Goal: Register for event/course

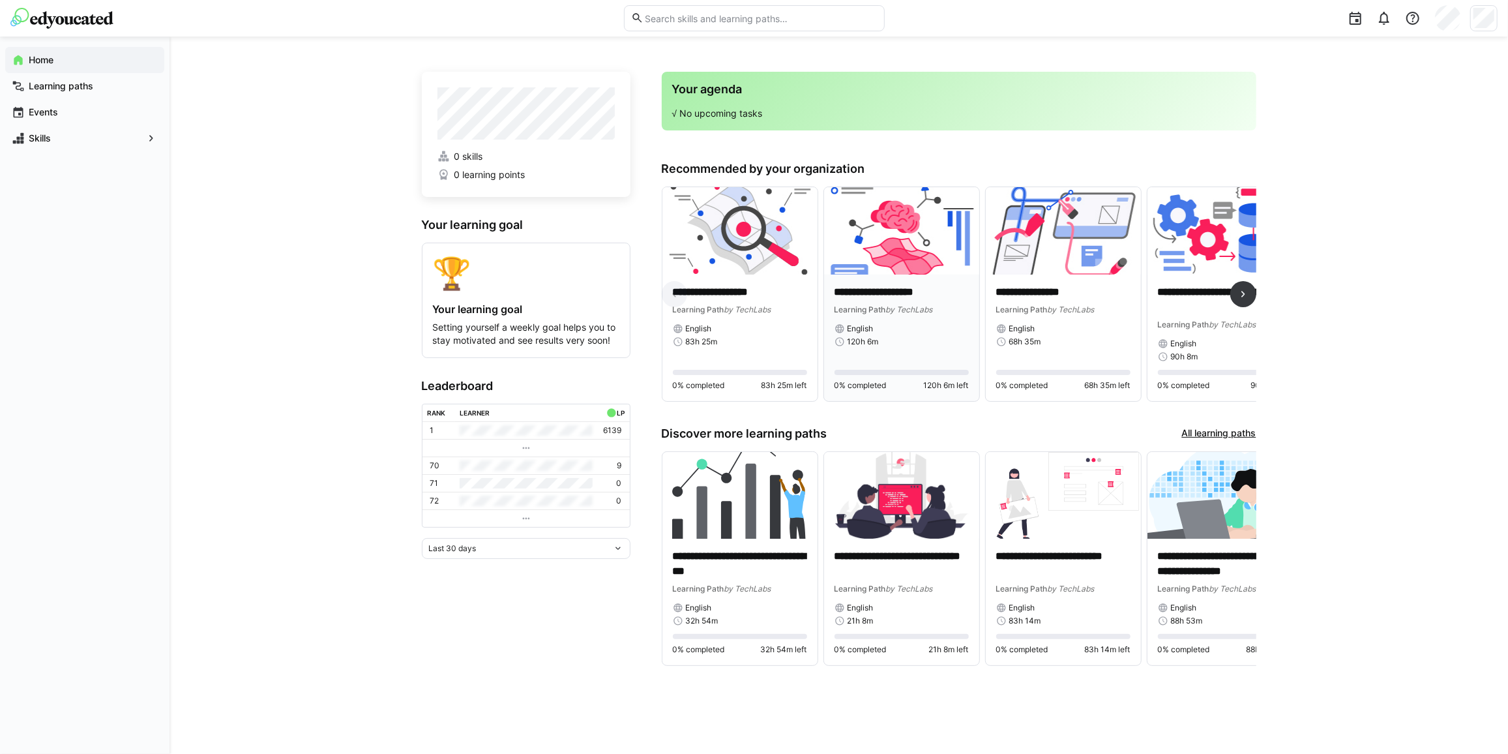
click at [870, 256] on img at bounding box center [901, 230] width 155 height 87
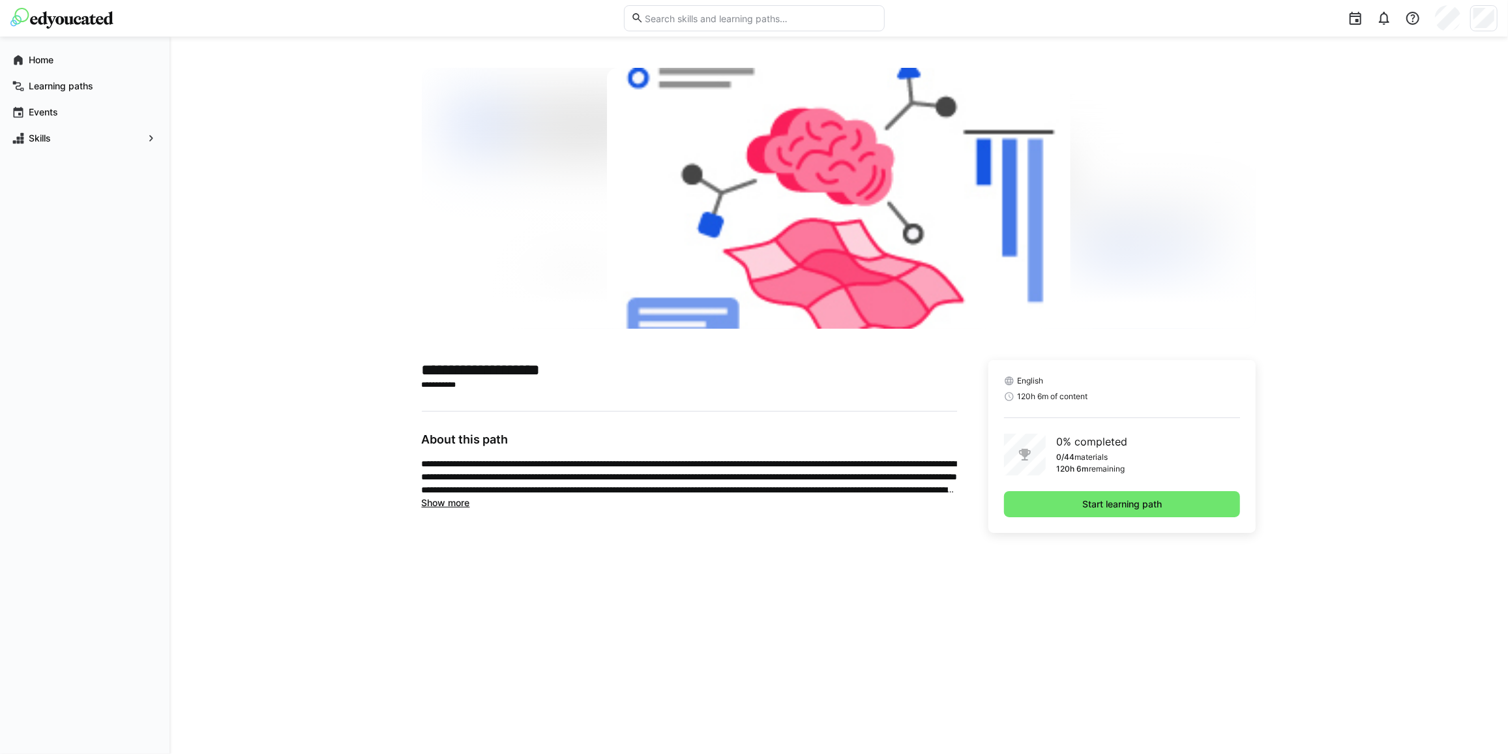
click at [464, 502] on span "Show more" at bounding box center [446, 502] width 48 height 11
click at [78, 134] on span "Skills" at bounding box center [85, 138] width 116 height 13
click at [451, 503] on span "Show more" at bounding box center [446, 502] width 48 height 11
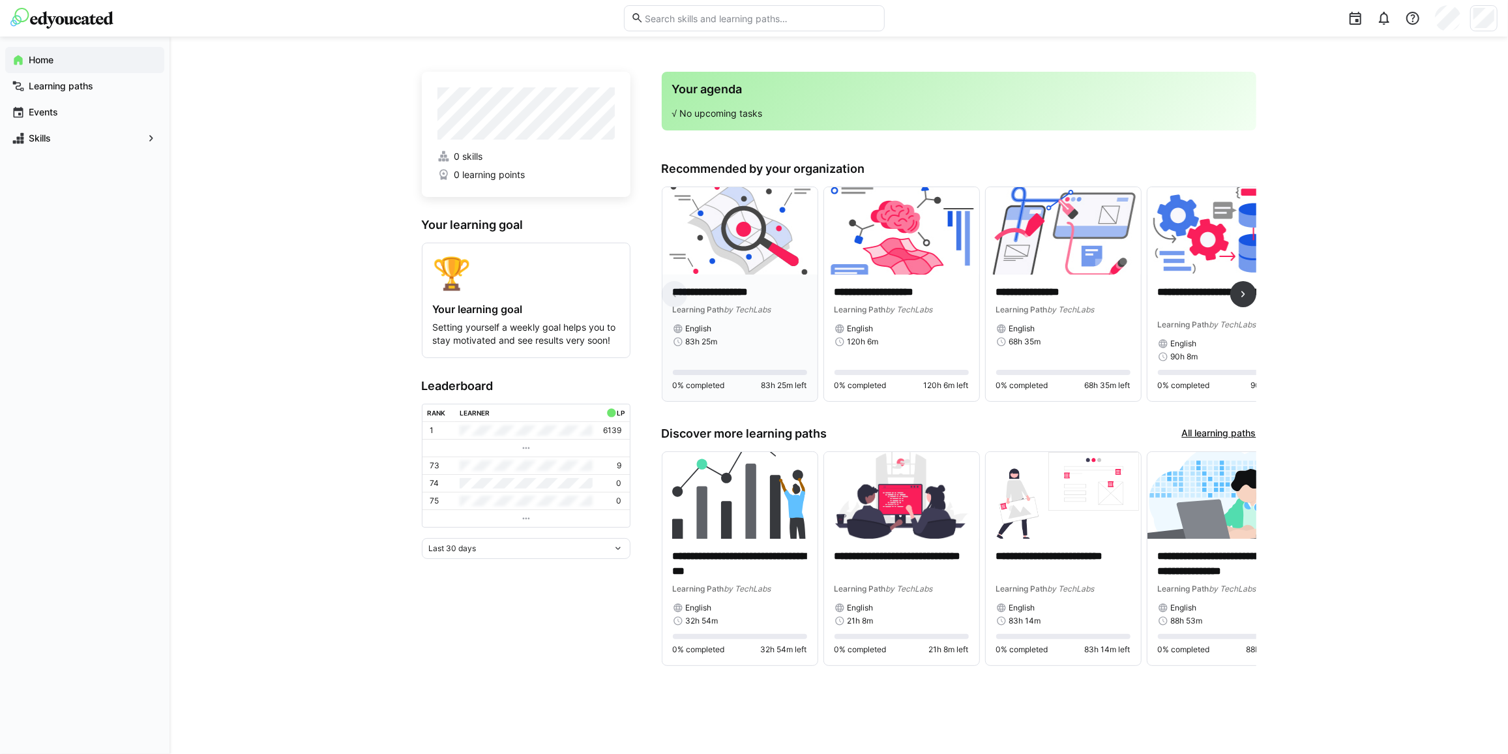
click at [752, 239] on img at bounding box center [739, 230] width 155 height 87
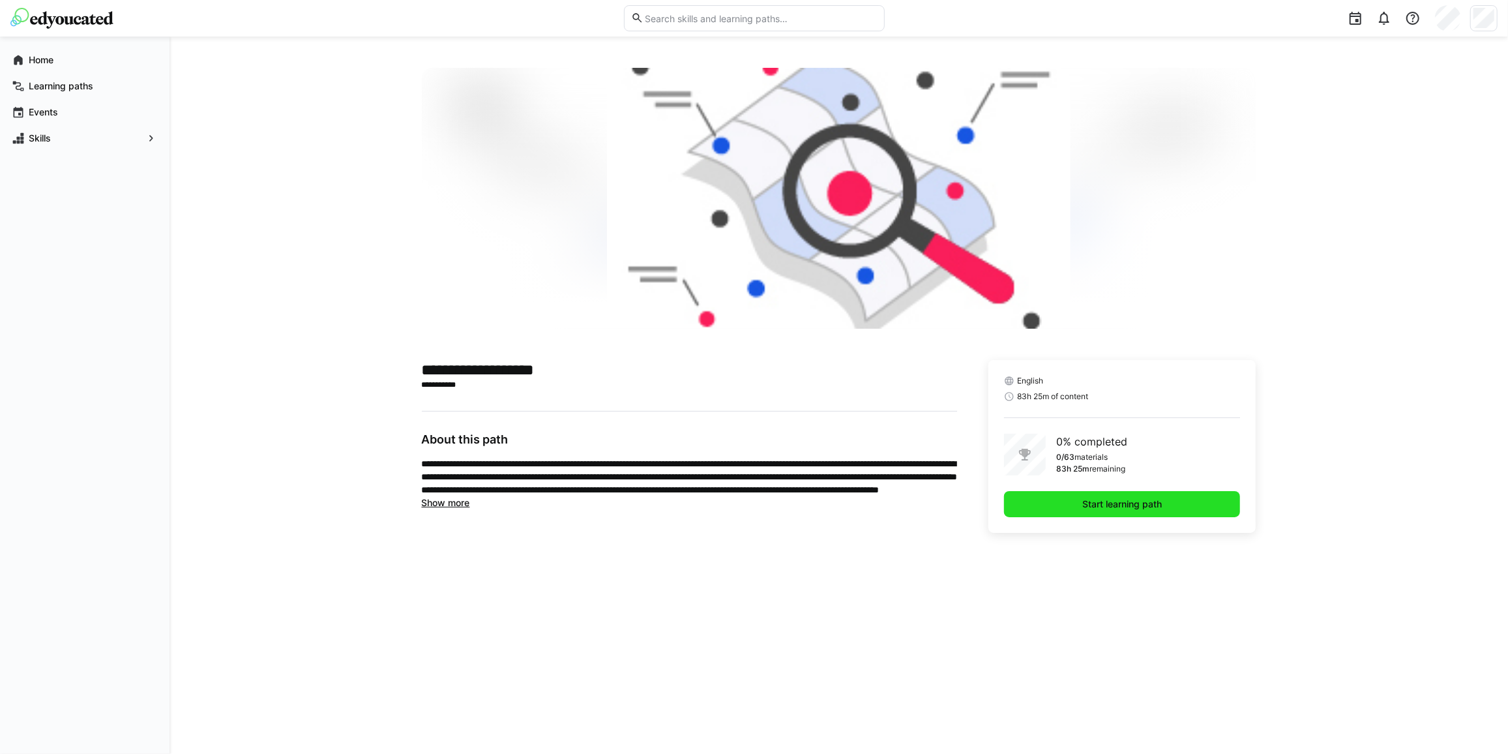
click at [1082, 504] on span "Start learning path" at bounding box center [1121, 503] width 83 height 13
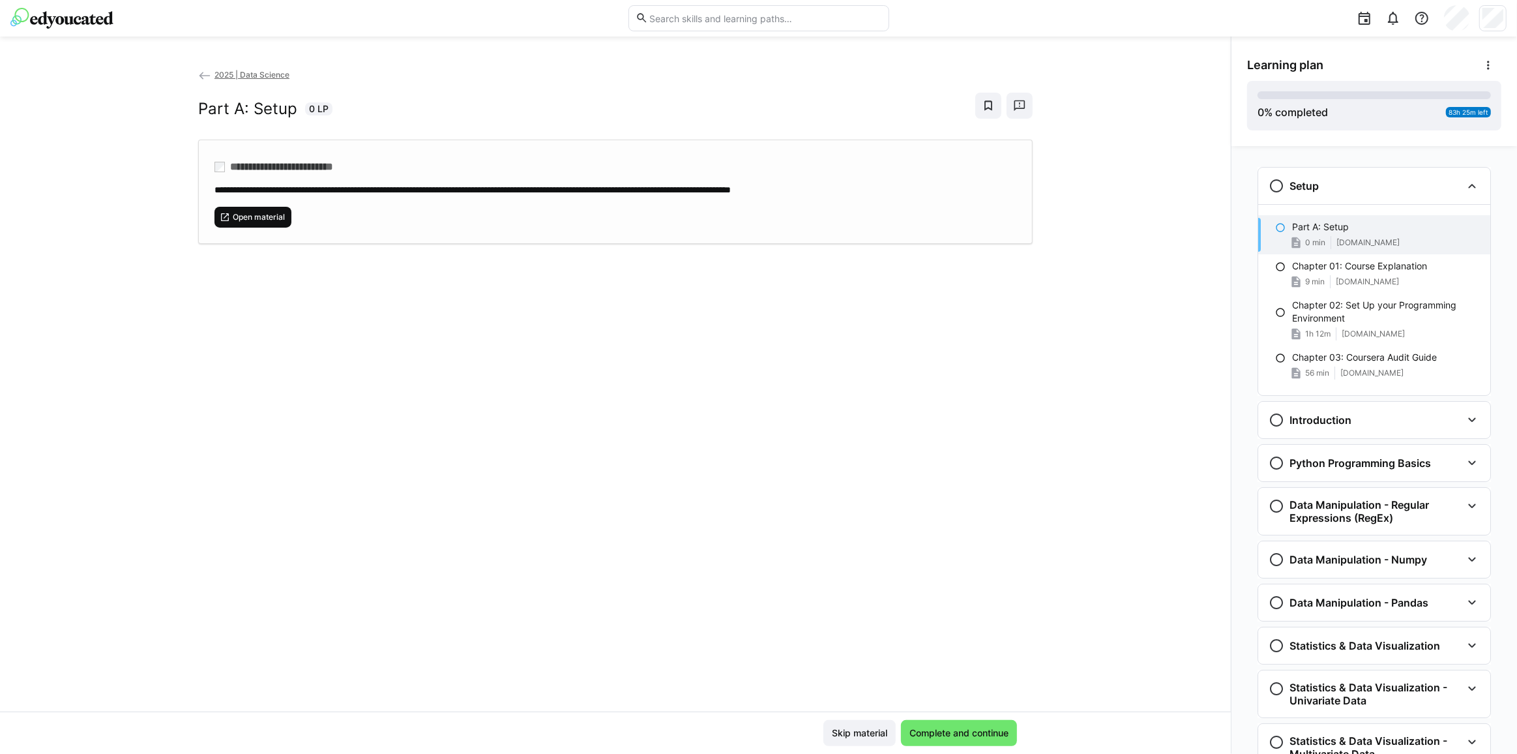
click at [235, 207] on span "Open material" at bounding box center [253, 217] width 77 height 21
